Goal: Communication & Community: Answer question/provide support

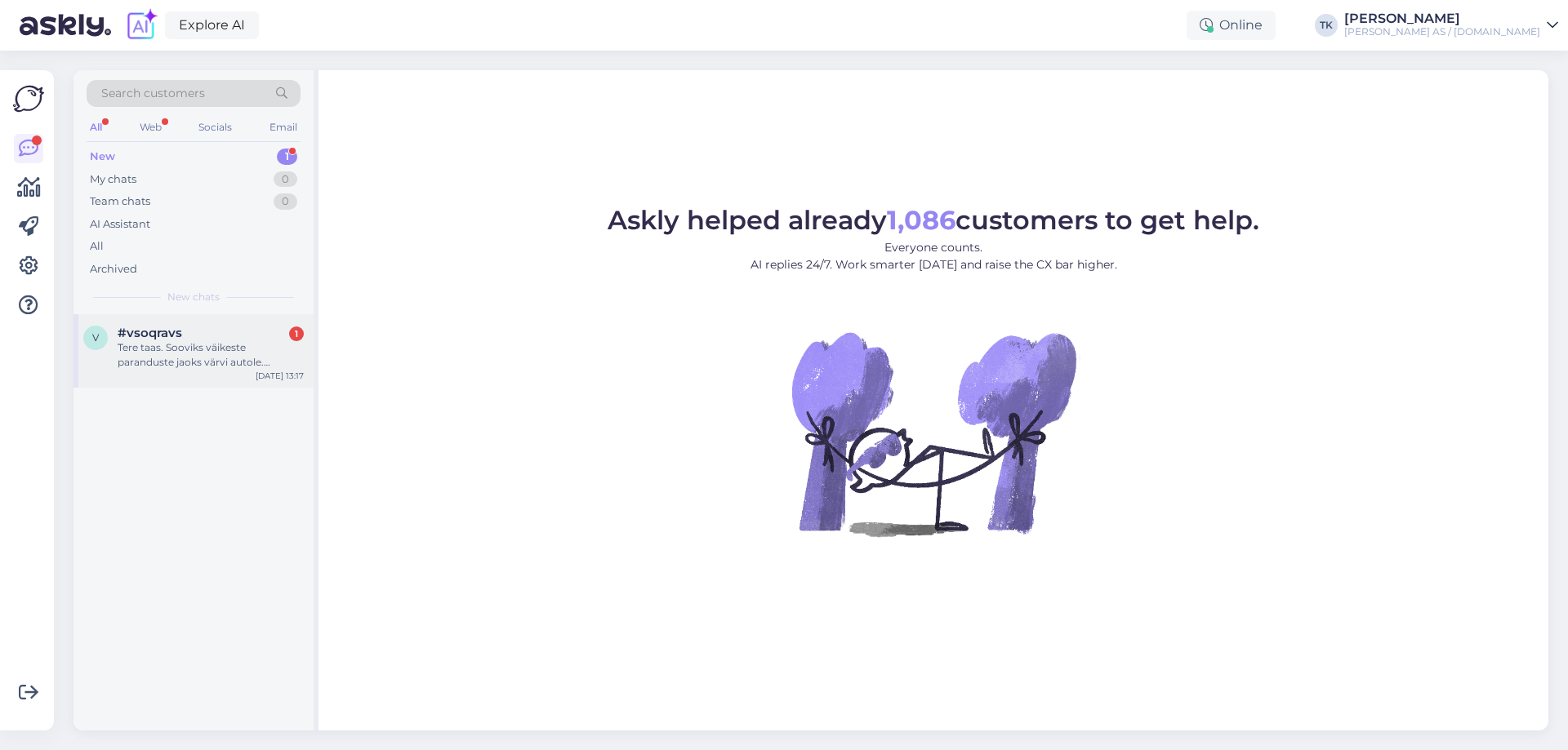
click at [226, 354] on div "Tere taas. Sooviks väikeste paranduste jaoks värvi autole. [PERSON_NAME] koodi.…" at bounding box center [210, 356] width 186 height 29
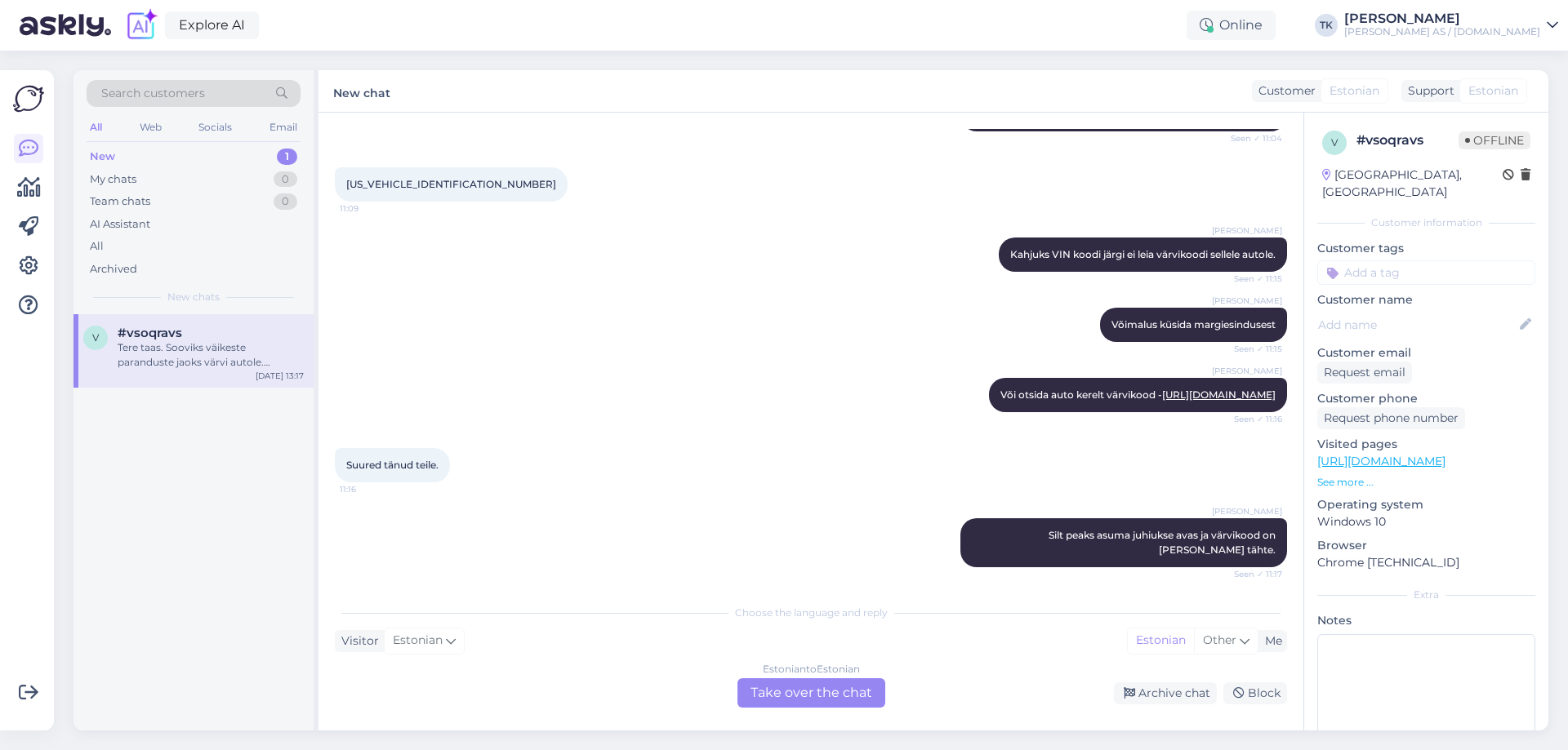
scroll to position [202, 0]
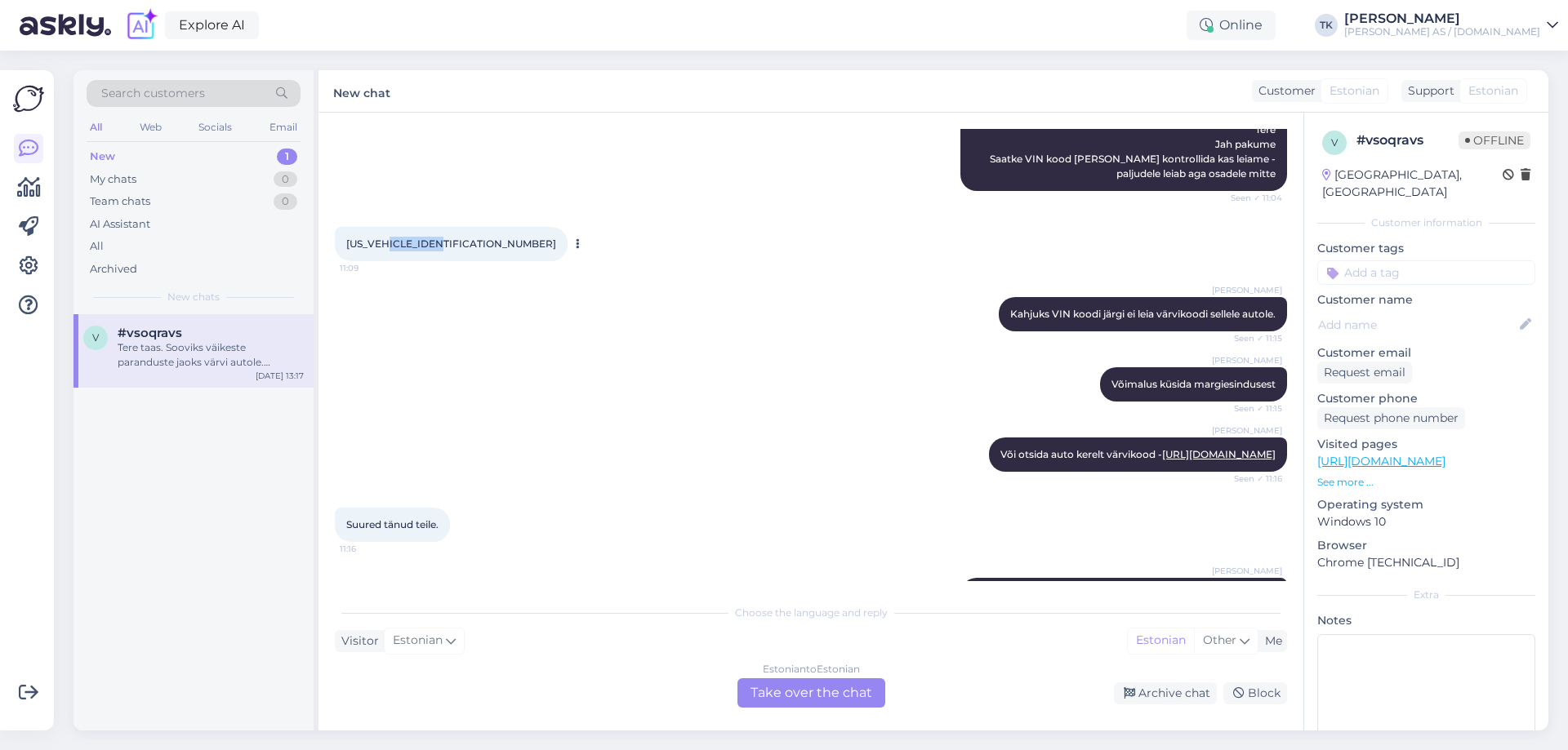
drag, startPoint x: 445, startPoint y: 242, endPoint x: 387, endPoint y: 240, distance: 58.0
click at [387, 240] on span "[US_VEHICLE_IDENTIFICATION_NUMBER]" at bounding box center [451, 244] width 210 height 12
click at [441, 240] on span "[US_VEHICLE_IDENTIFICATION_NUMBER]" at bounding box center [451, 244] width 210 height 12
drag, startPoint x: 449, startPoint y: 242, endPoint x: 347, endPoint y: 247, distance: 102.1
click at [347, 247] on div "[US_VEHICLE_IDENTIFICATION_NUMBER] 11:09" at bounding box center [451, 244] width 233 height 35
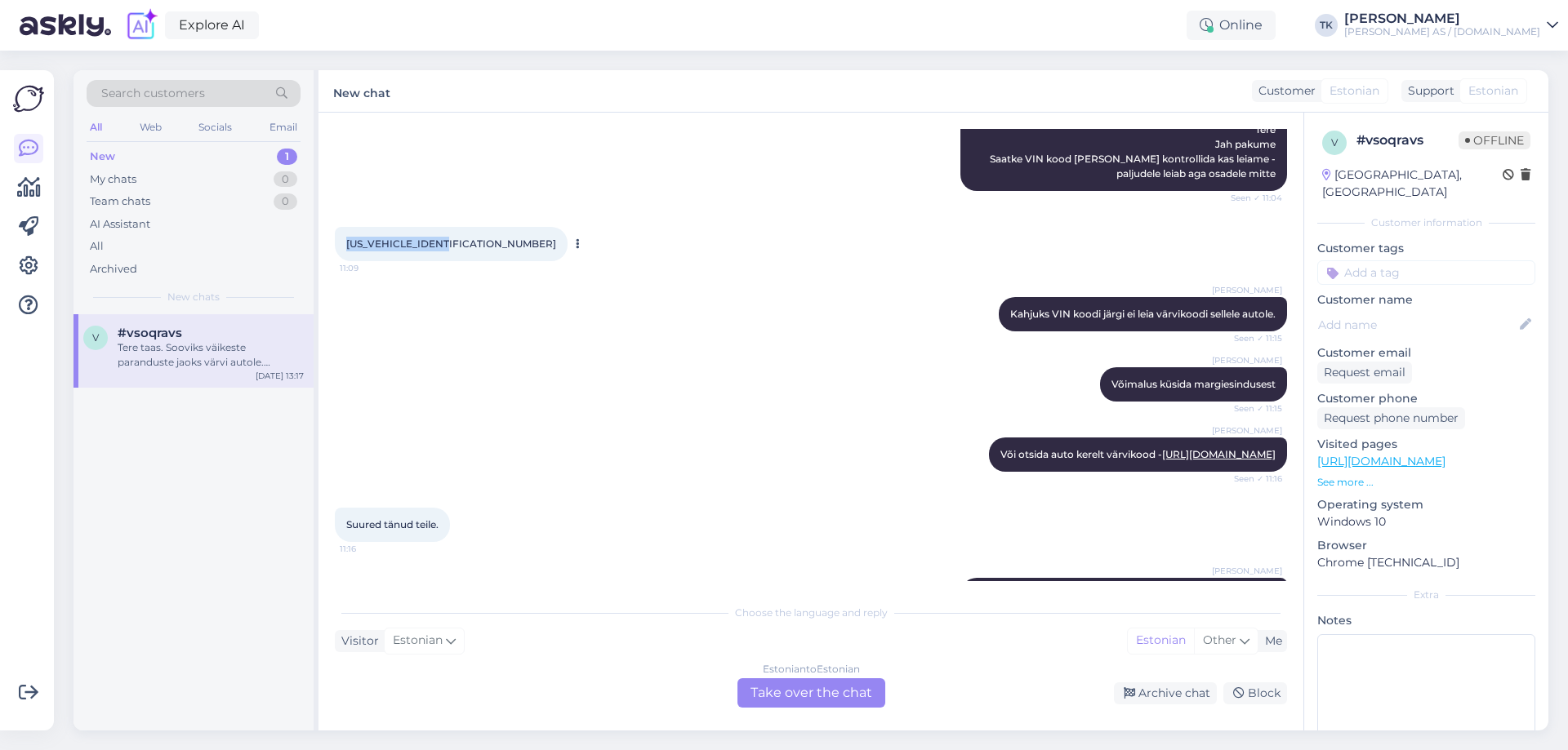
copy span "[US_VEHICLE_IDENTIFICATION_NUMBER]"
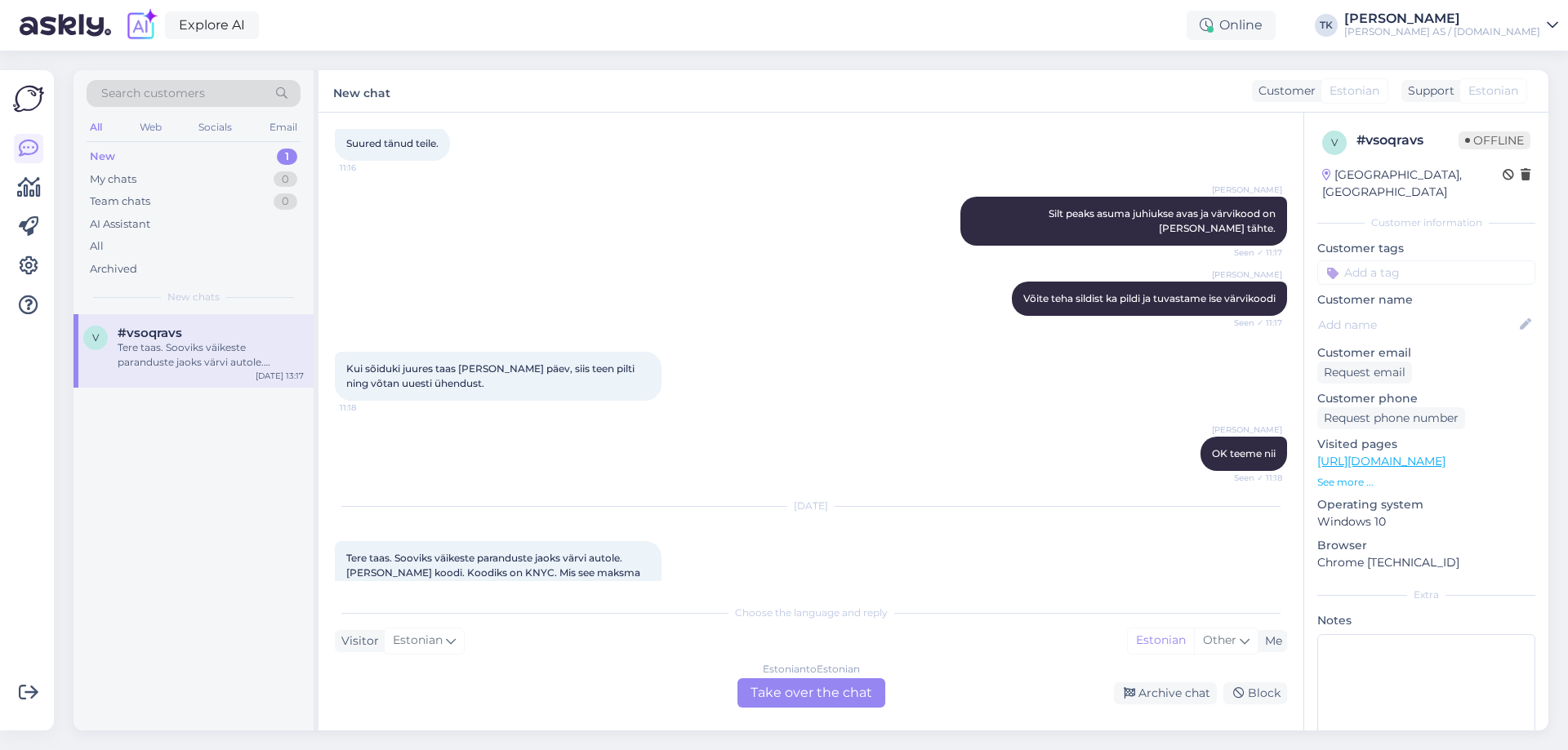
scroll to position [611, 0]
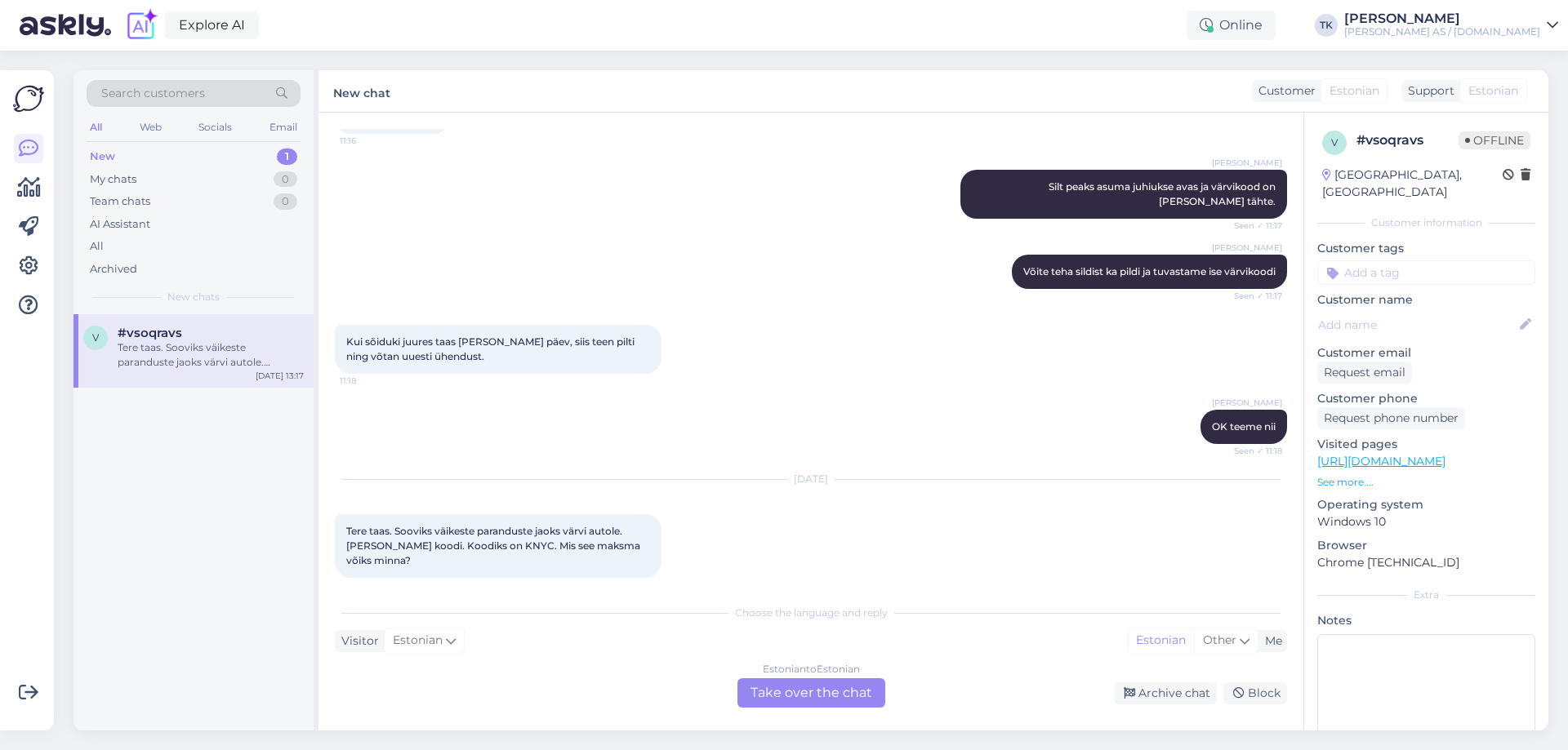
click at [794, 691] on div "Estonian to Estonian Take over the chat" at bounding box center [811, 693] width 148 height 29
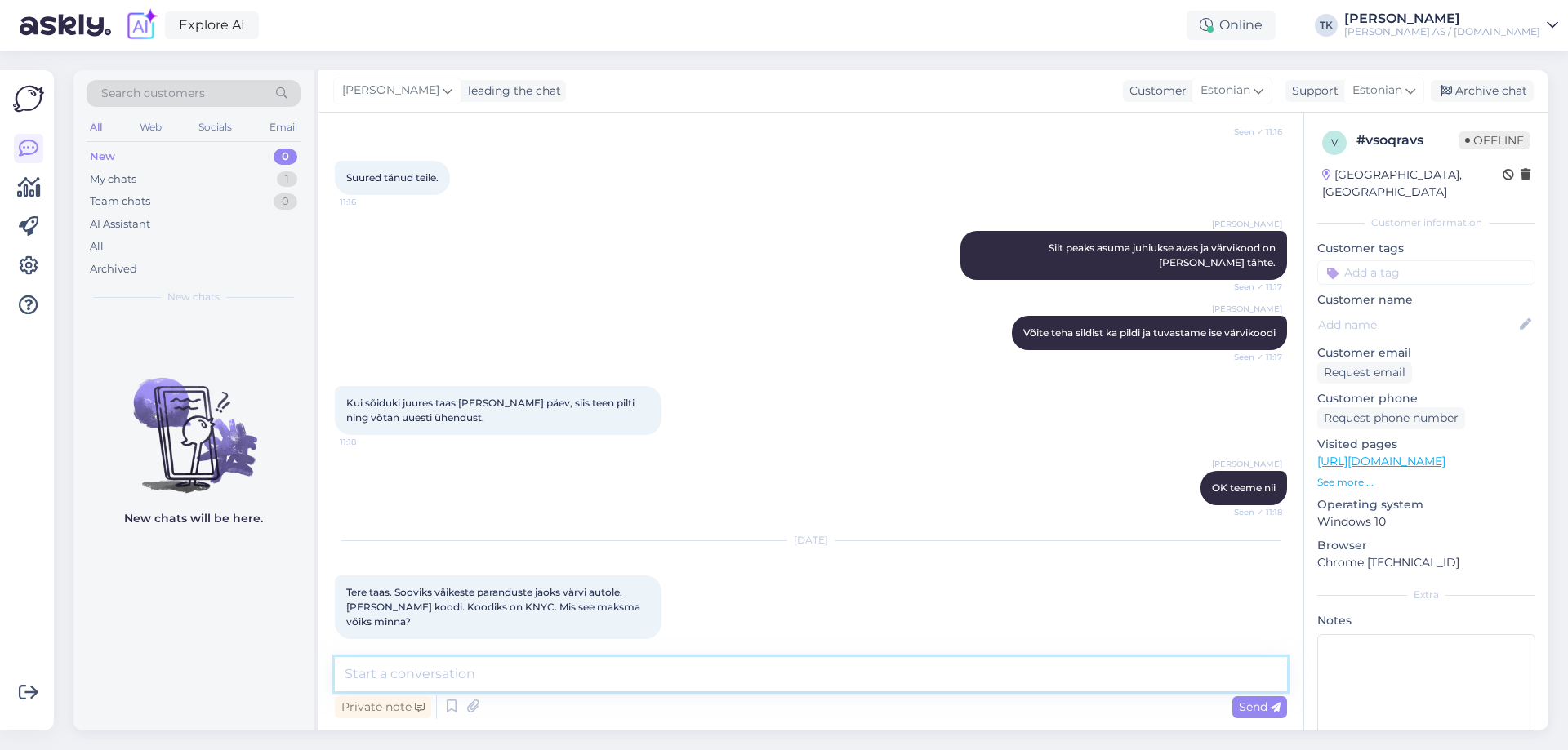
click at [474, 664] on textarea at bounding box center [811, 675] width 953 height 35
type textarea "Tere"
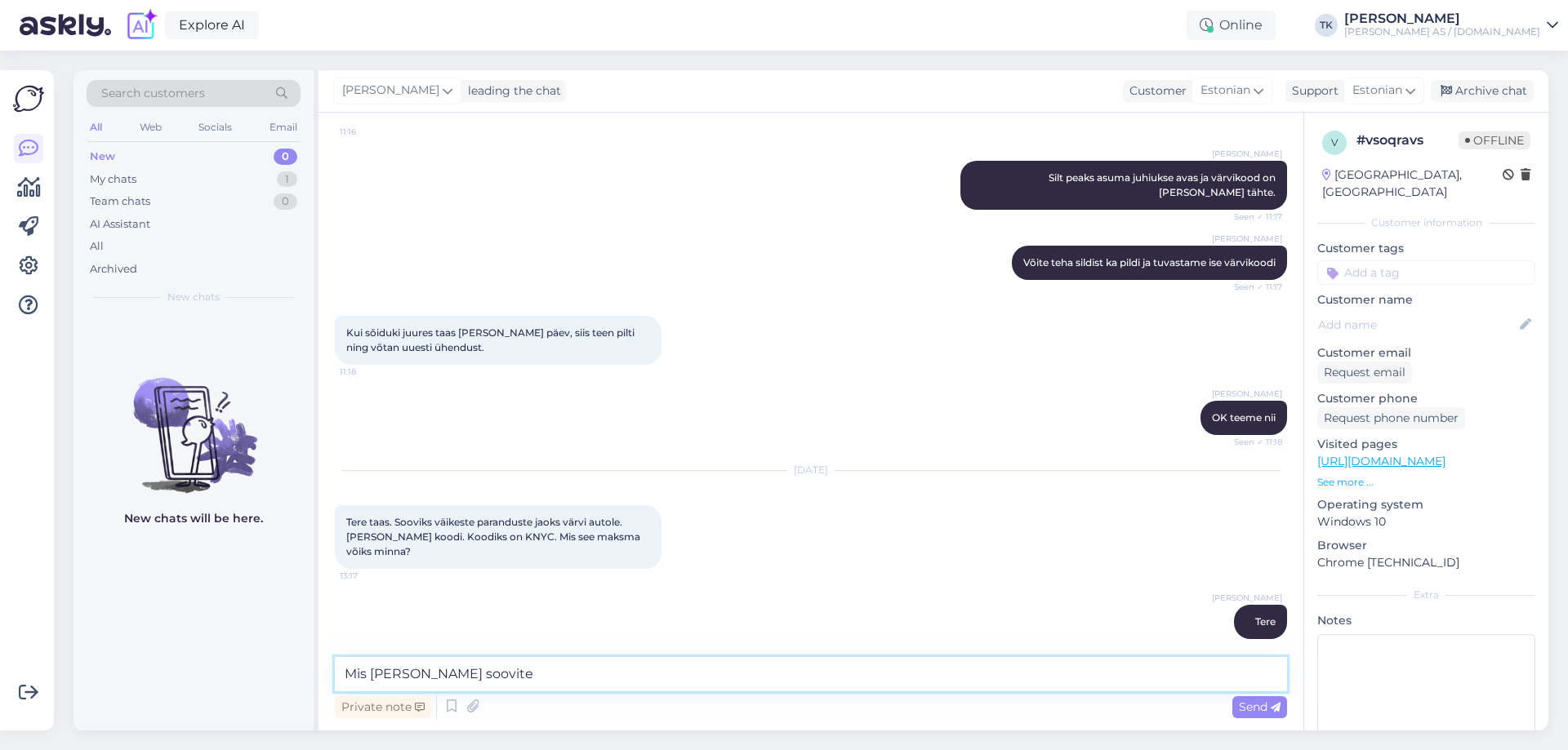
type textarea "Mis [PERSON_NAME] soovite?"
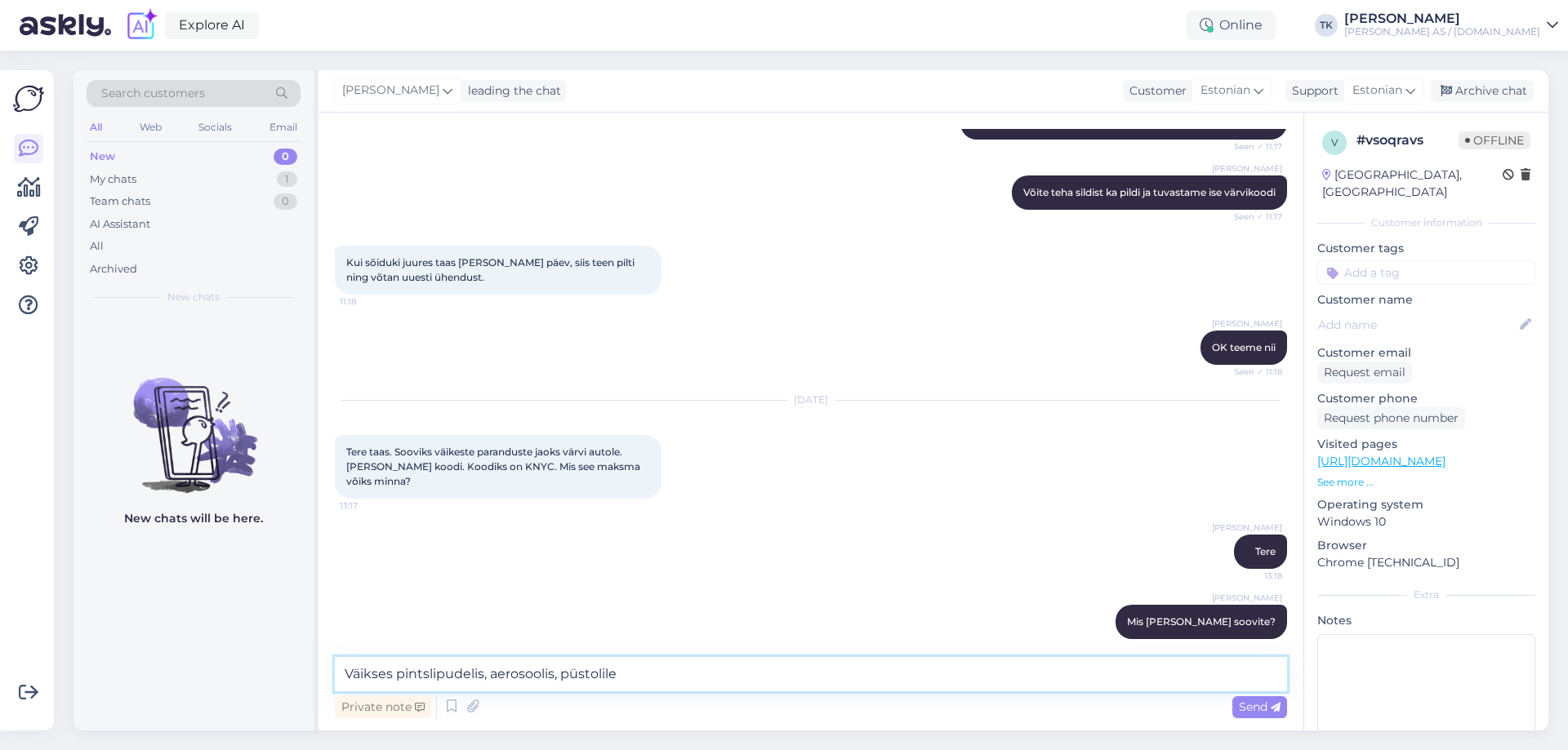
type textarea "Väikses pintslipudelis, aerosoolis, püstolile?"
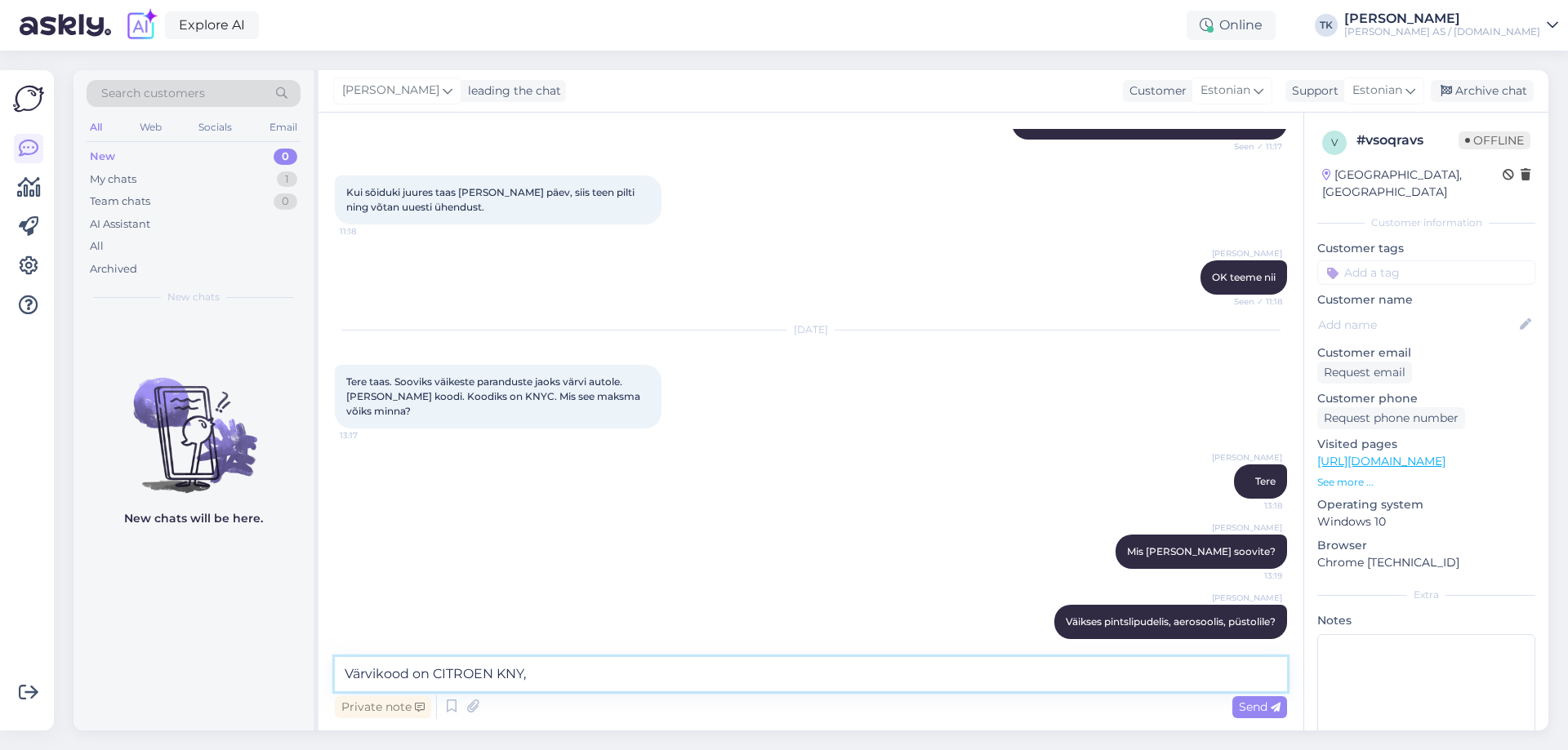
paste textarea "AZUL TIVOLI-MET."
type textarea "Värvikood on CITROEN KNY, AZUL TIVOLI-MET."
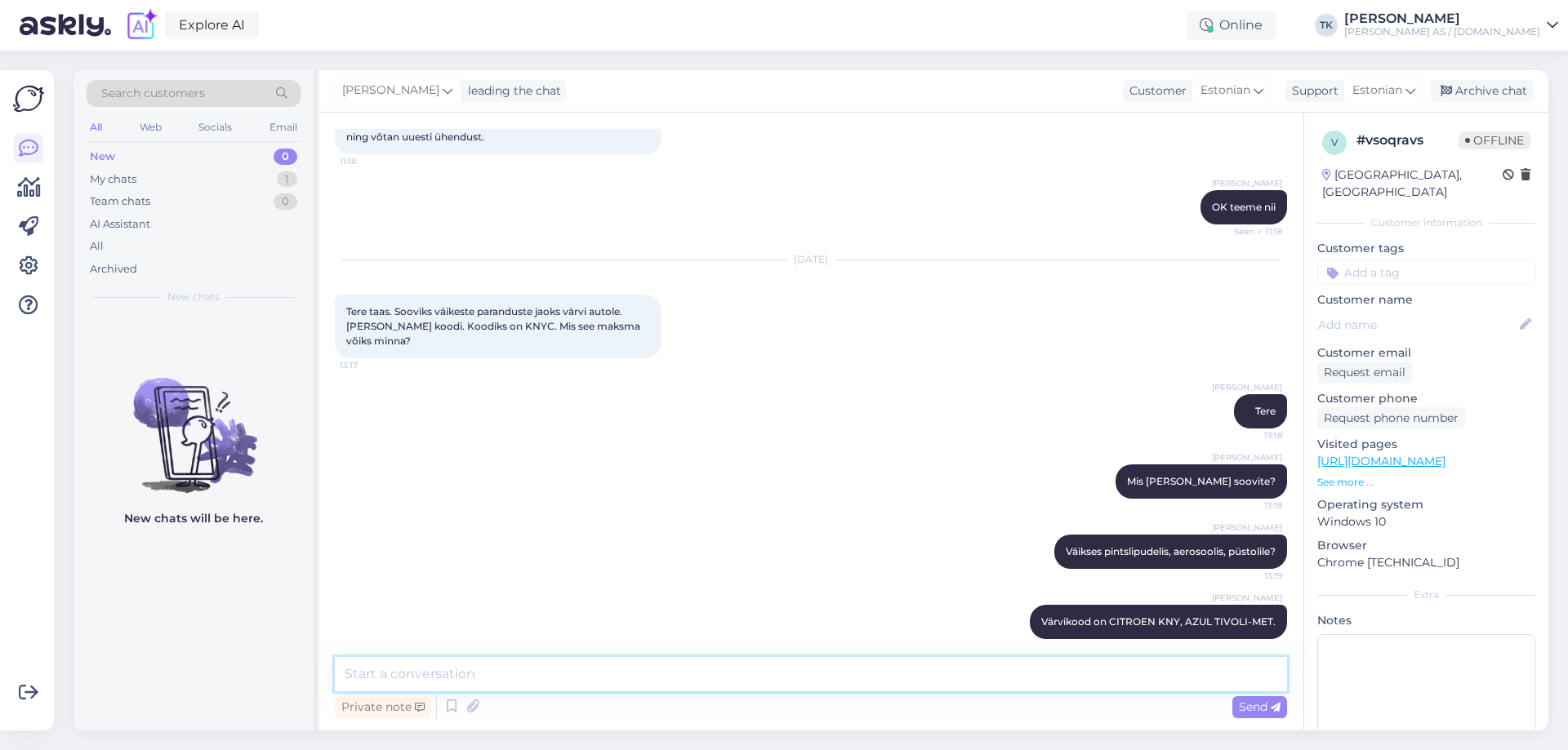
click at [382, 676] on textarea at bounding box center [811, 675] width 953 height 35
paste textarea "[URL][DOMAIN_NAME]"
type textarea "Erinevad võimalused koodi järgi tellida - [URL][DOMAIN_NAME]"
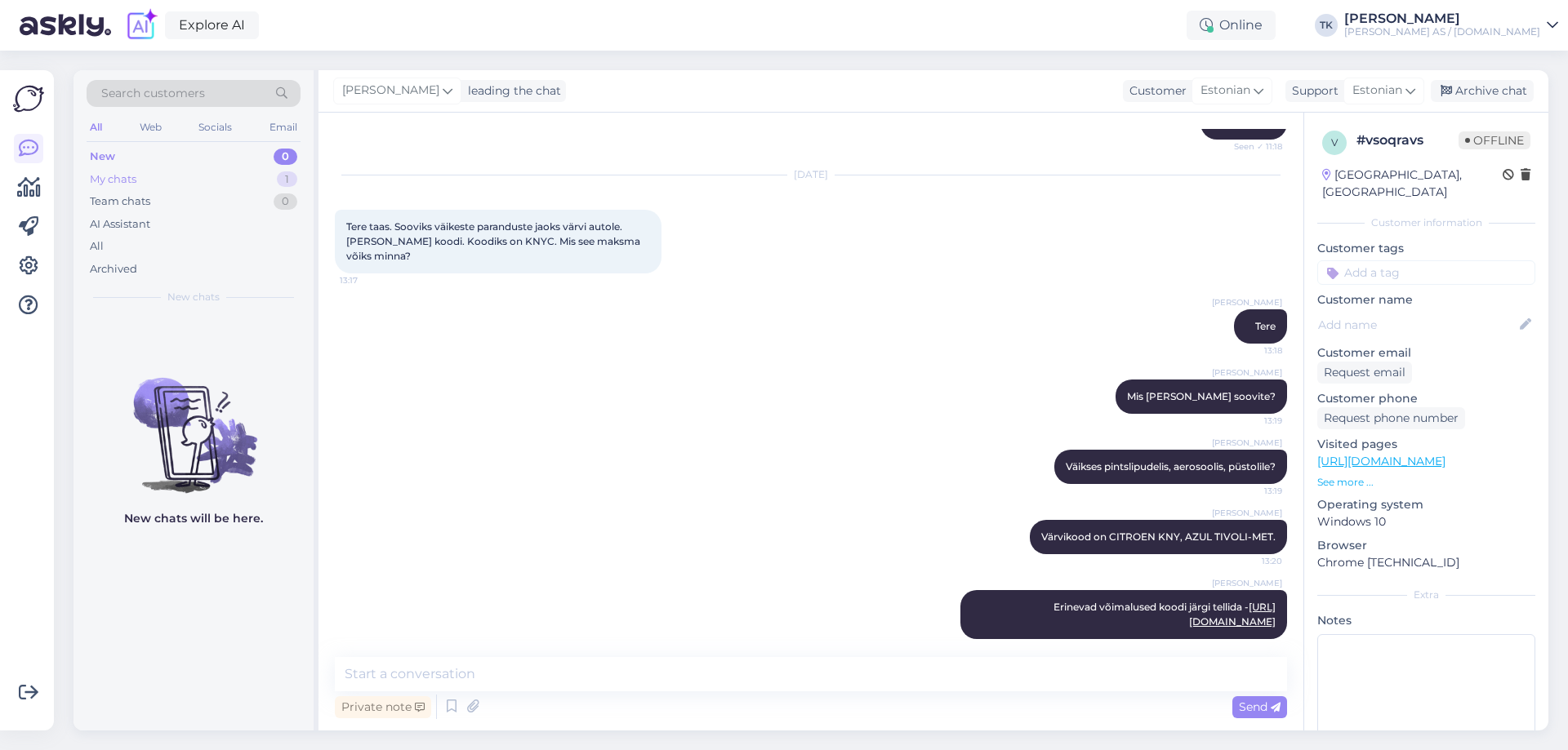
click at [103, 185] on div "My chats" at bounding box center [113, 179] width 47 height 16
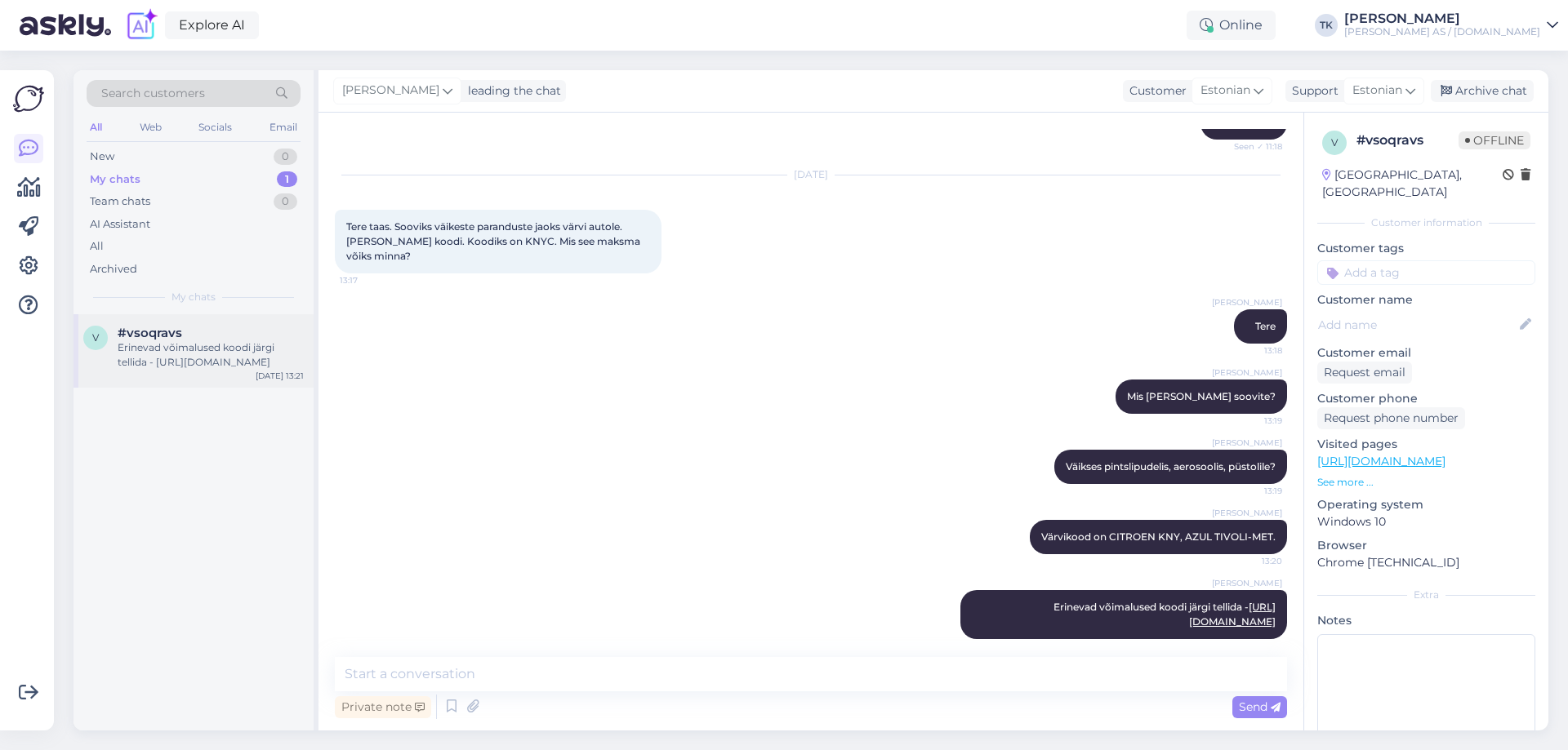
click at [173, 356] on div "Erinevad võimalused koodi järgi tellida - [URL][DOMAIN_NAME]" at bounding box center [210, 356] width 186 height 29
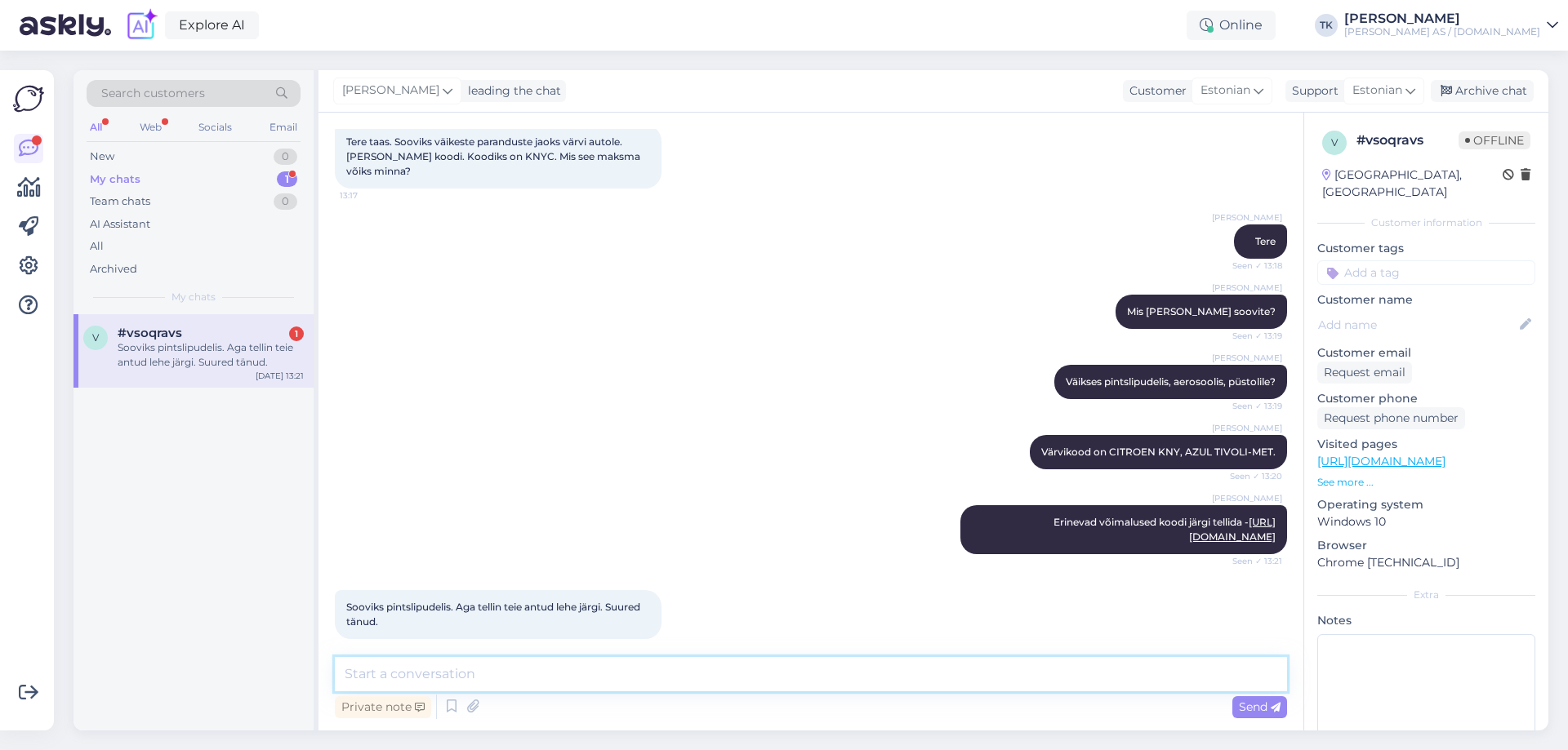
click at [389, 676] on textarea at bounding box center [811, 675] width 953 height 35
type textarea "[PERSON_NAME] ilusat päeva"
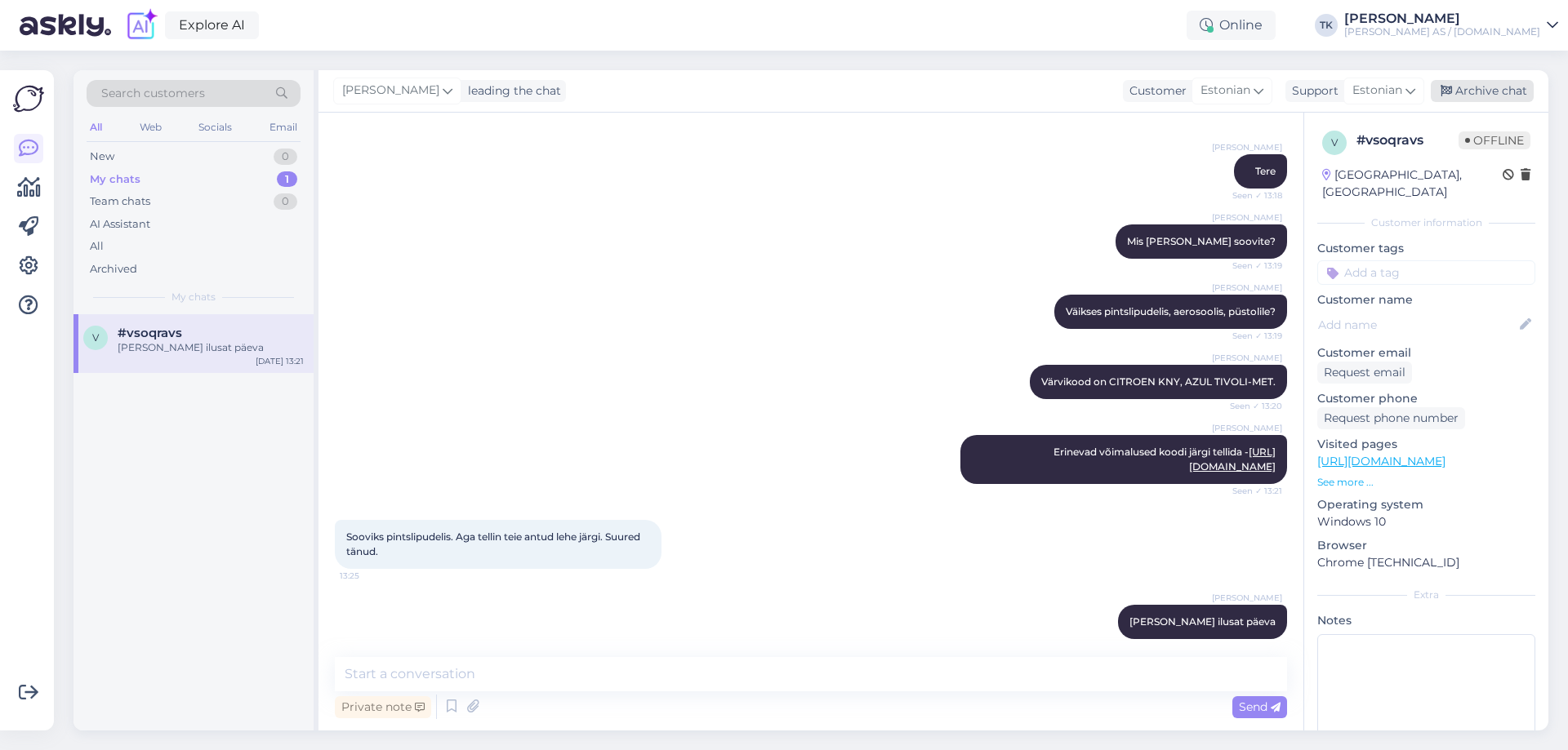
click at [1475, 87] on div "Archive chat" at bounding box center [1482, 91] width 103 height 22
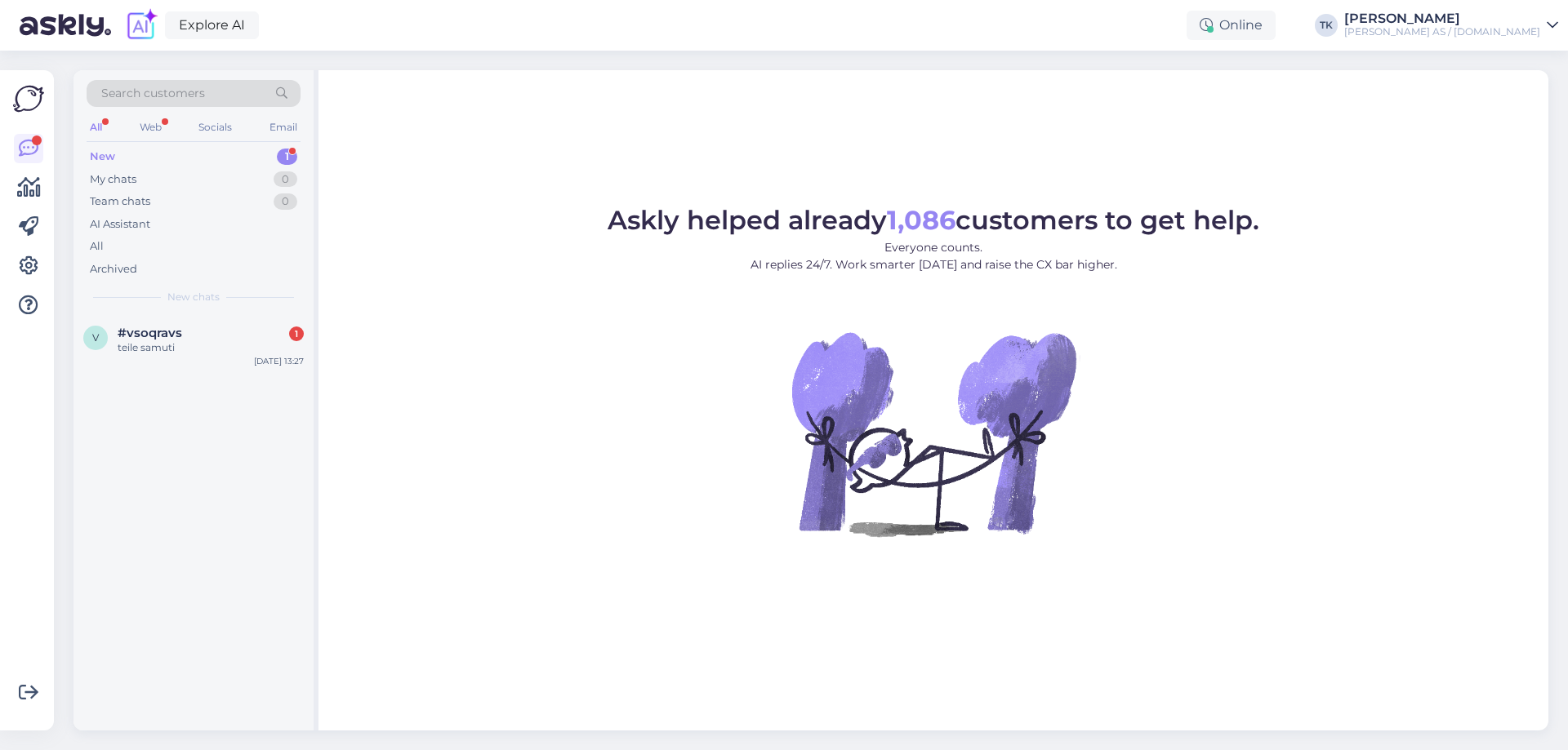
click at [159, 152] on div "New 1" at bounding box center [193, 157] width 214 height 22
click at [182, 343] on div "teile samuti" at bounding box center [210, 348] width 186 height 15
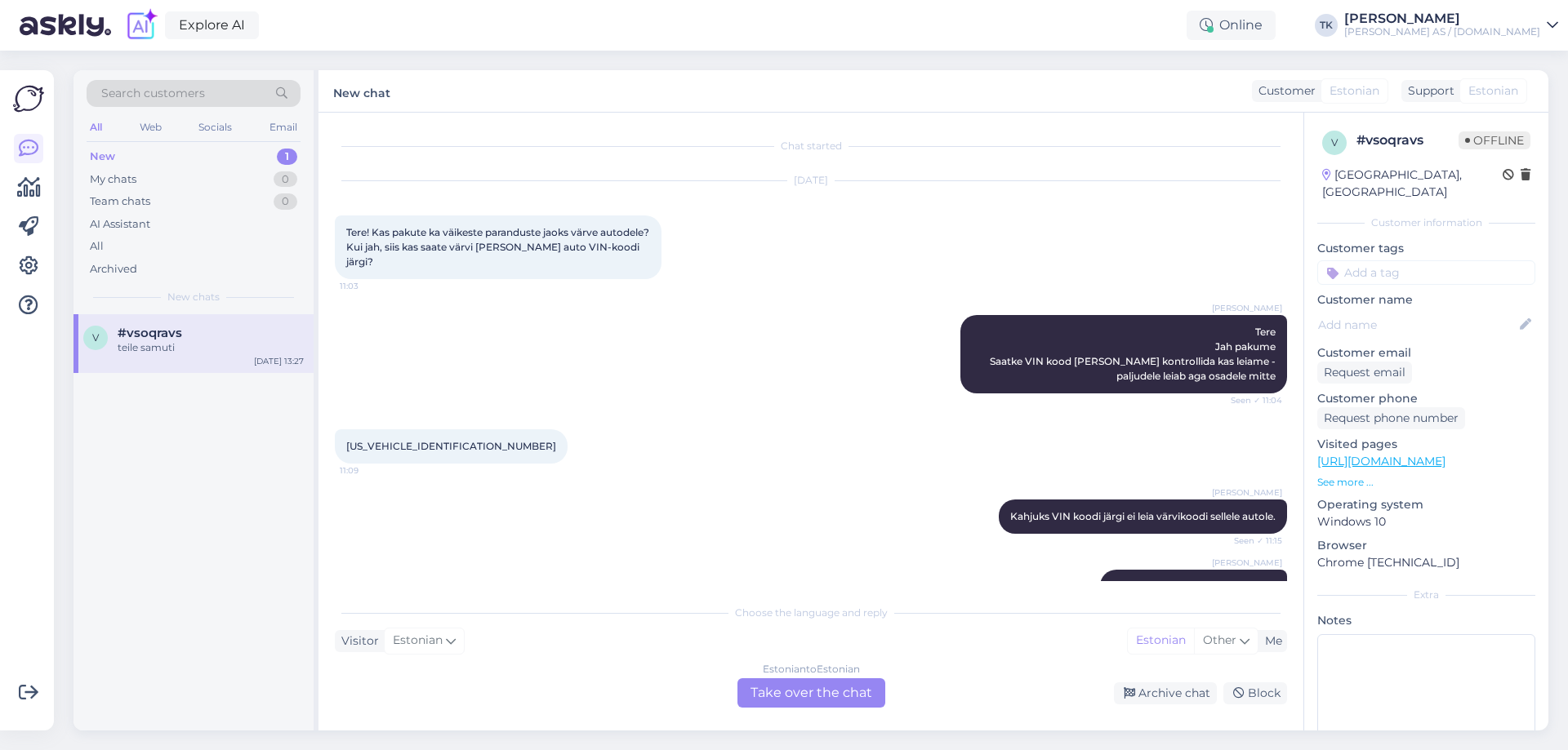
scroll to position [1202, 0]
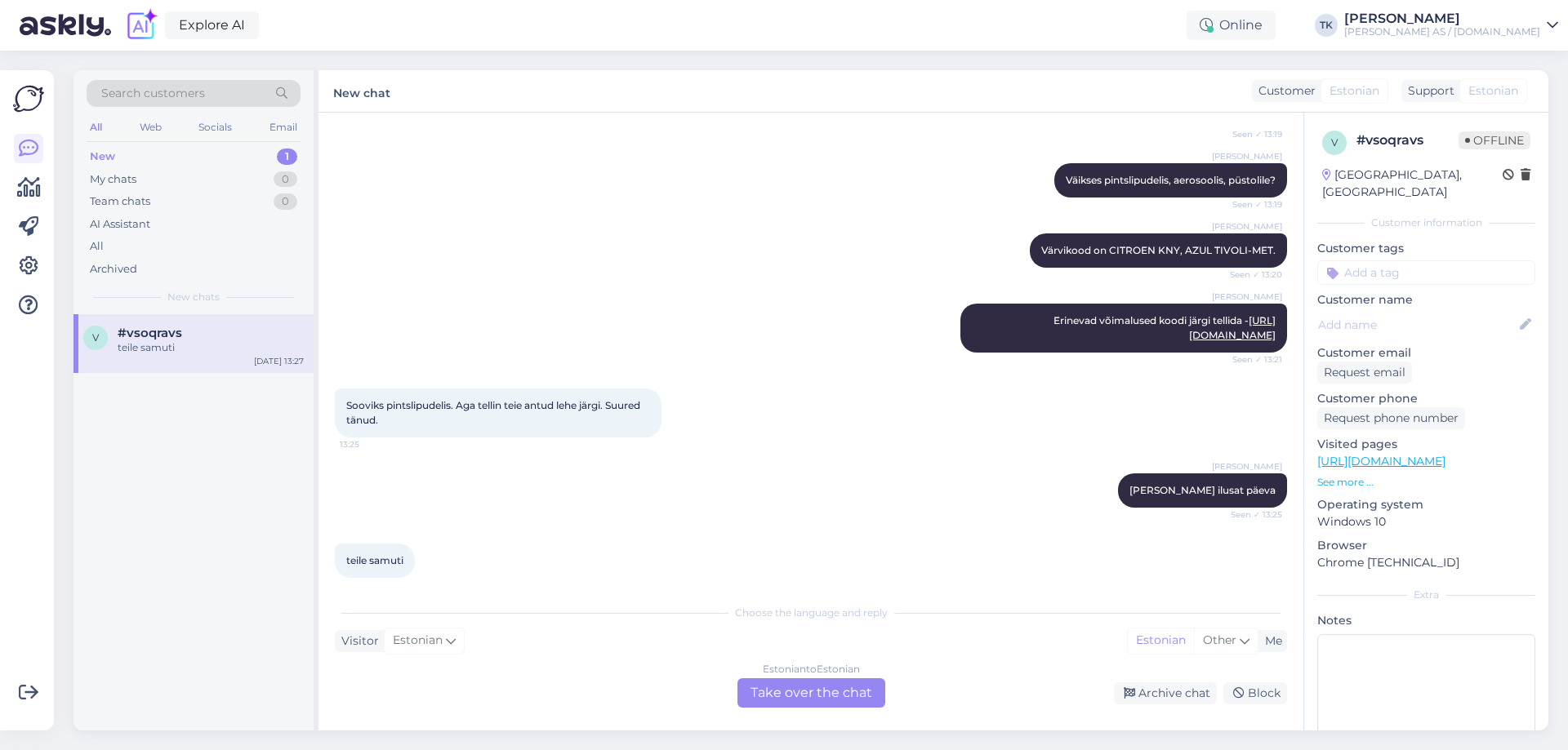
click at [832, 689] on div "Estonian to Estonian Take over the chat" at bounding box center [811, 693] width 148 height 29
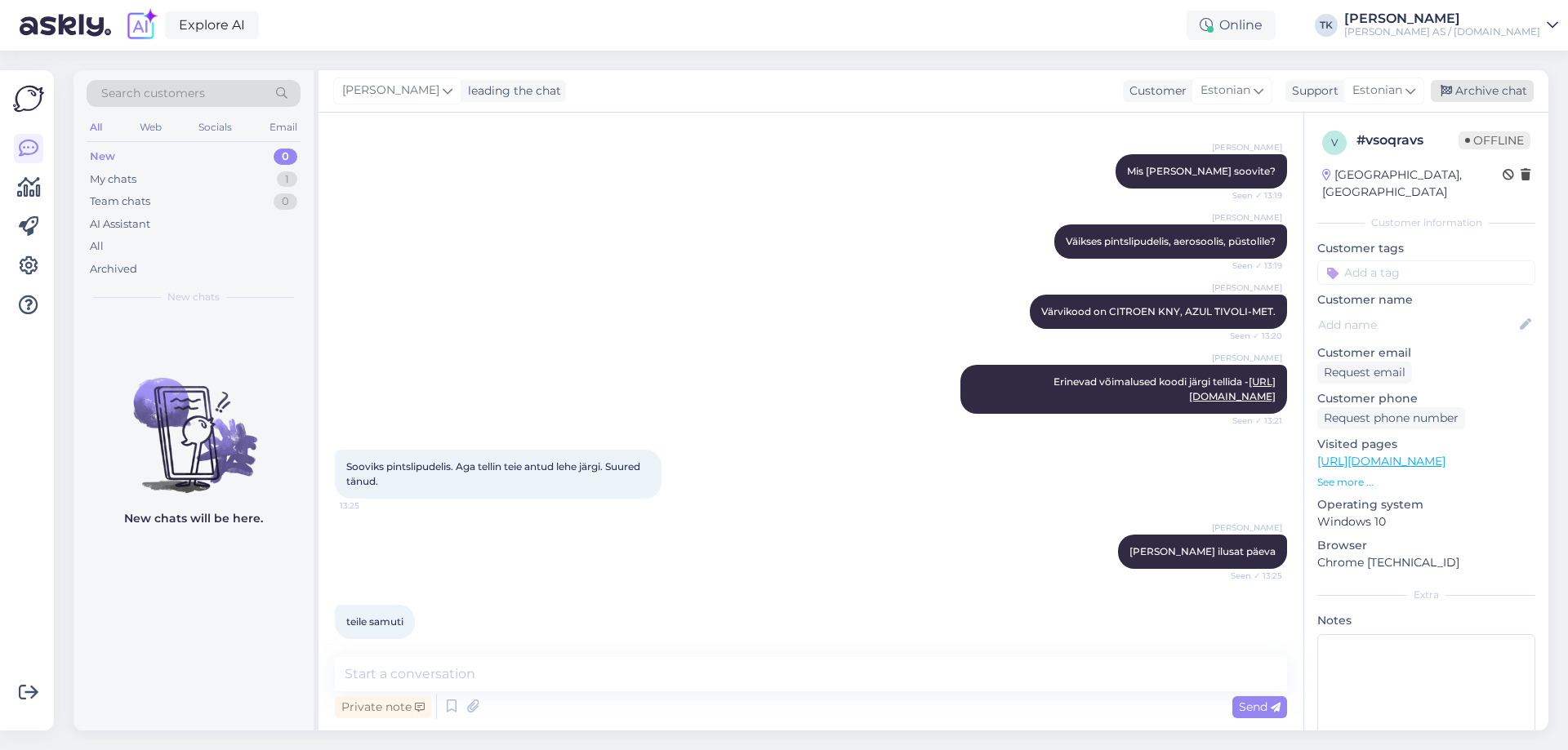
click at [1484, 87] on div "Archive chat" at bounding box center [1482, 91] width 103 height 22
